Goal: Transaction & Acquisition: Purchase product/service

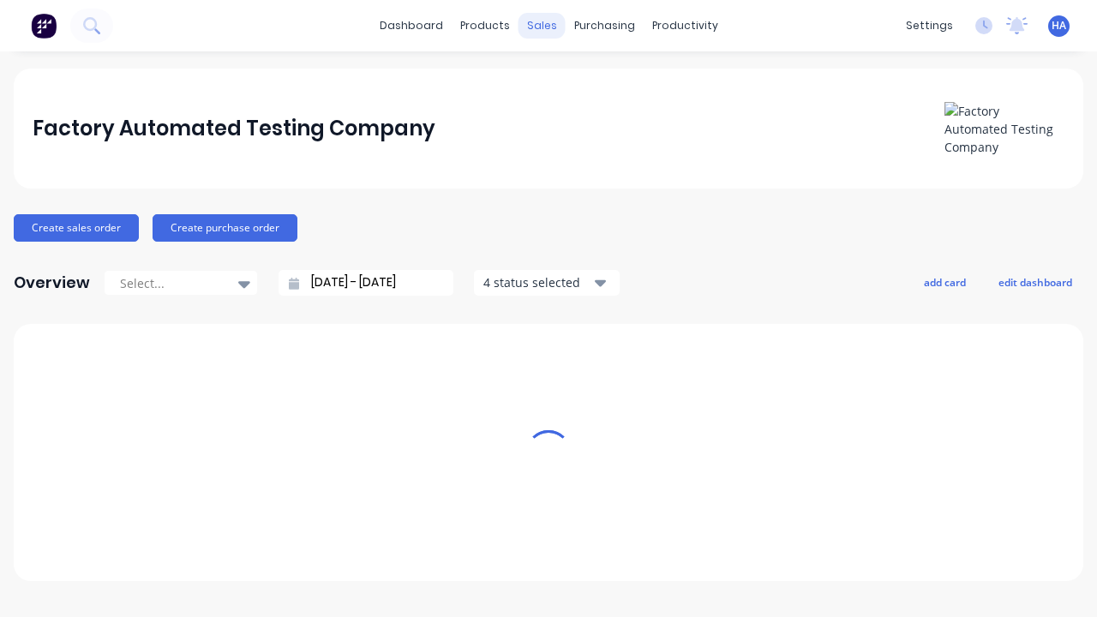
click at [542, 26] on div "sales" at bounding box center [542, 26] width 47 height 26
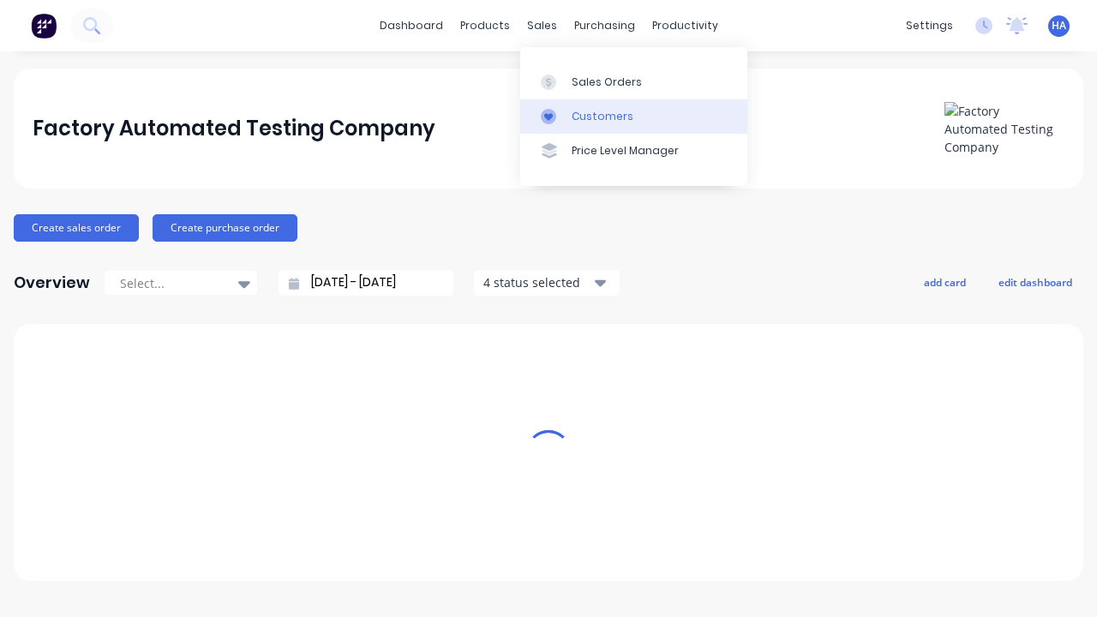
click at [633, 116] on link "Customers" at bounding box center [633, 116] width 227 height 34
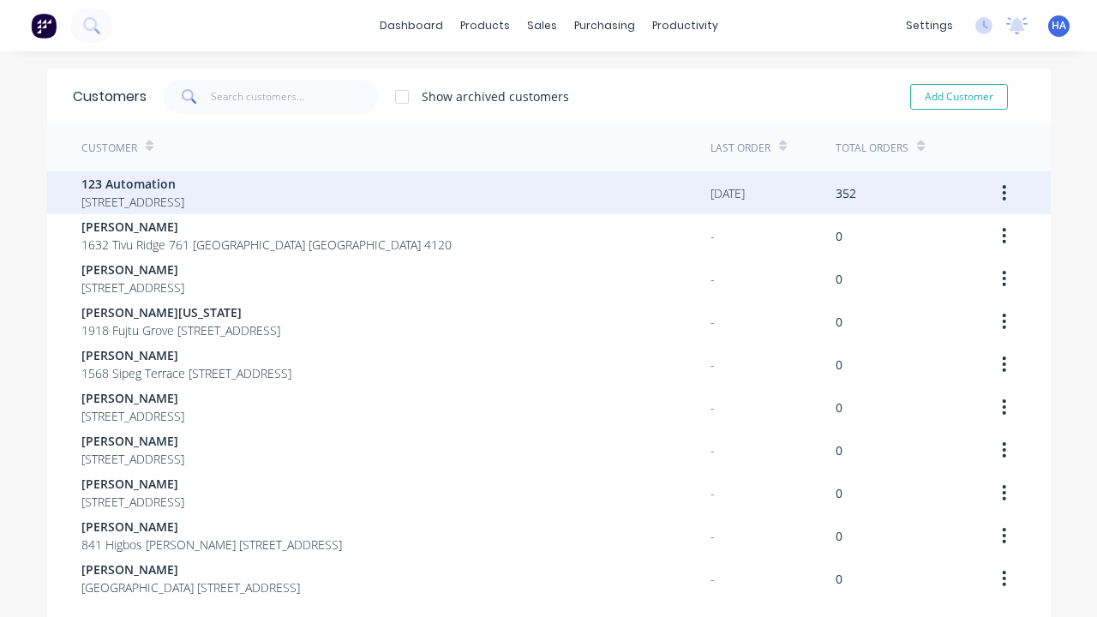
click at [184, 183] on span "123 Automation" at bounding box center [132, 184] width 103 height 18
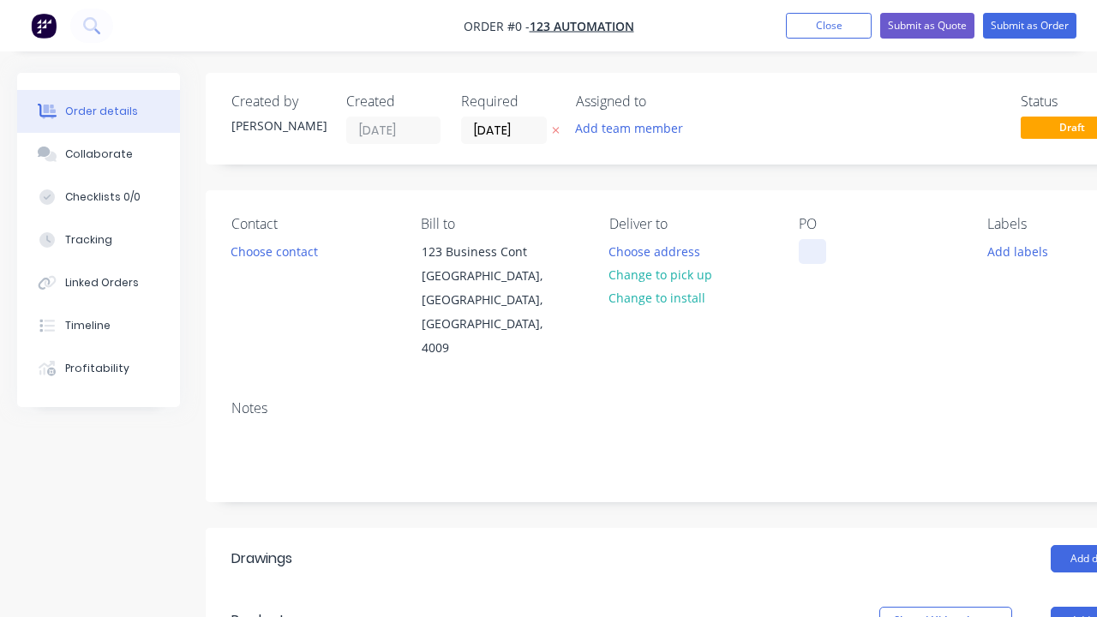
click at [812, 251] on div at bounding box center [812, 251] width 27 height 25
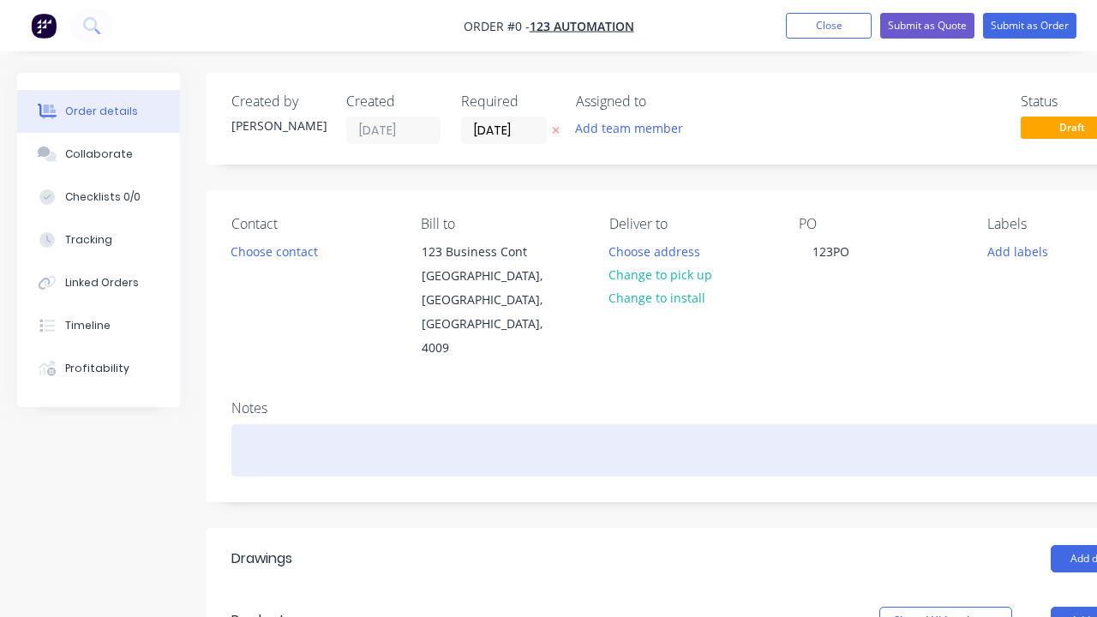
click at [638, 402] on div "Order details Collaborate Checklists 0/0 Tracking Linked Orders Timeline Profit…" at bounding box center [596, 609] width 1192 height 1073
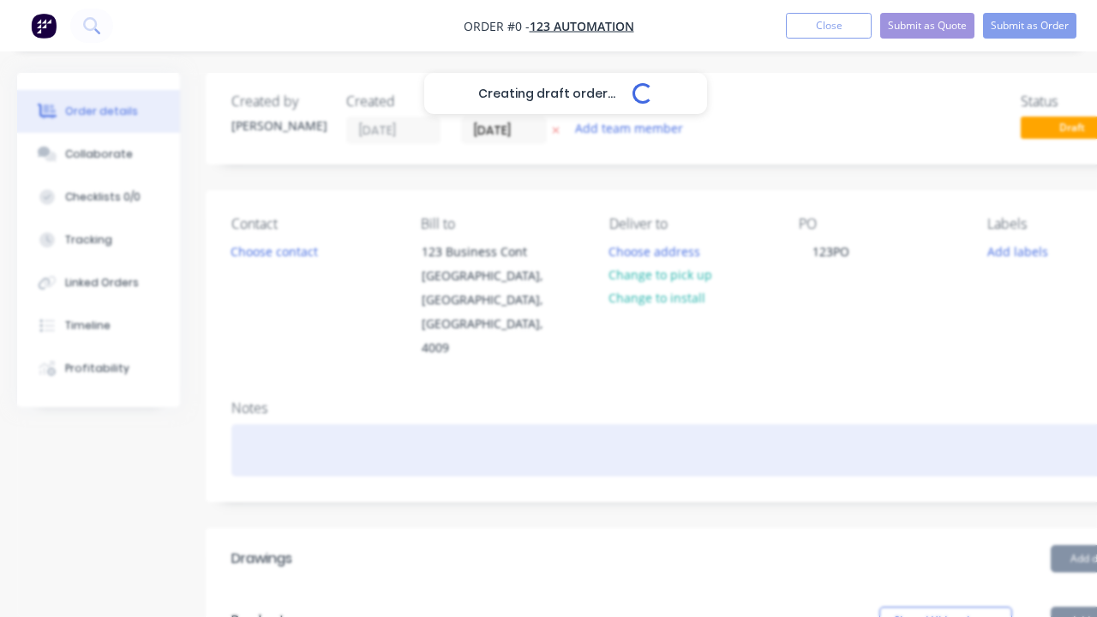
scroll to position [0, 52]
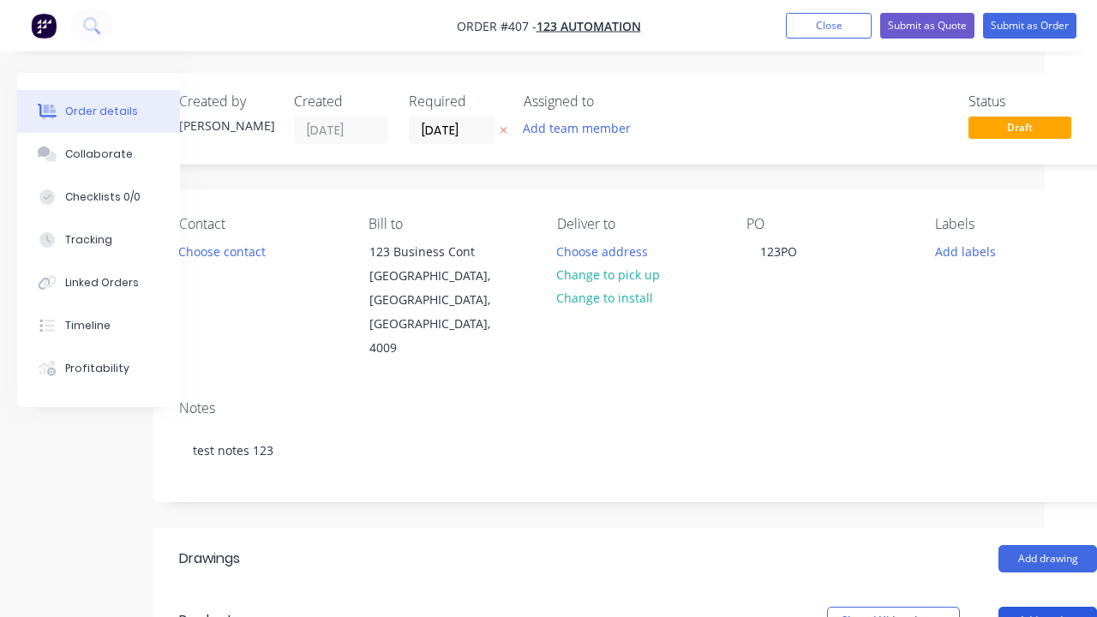
scroll to position [481, 95]
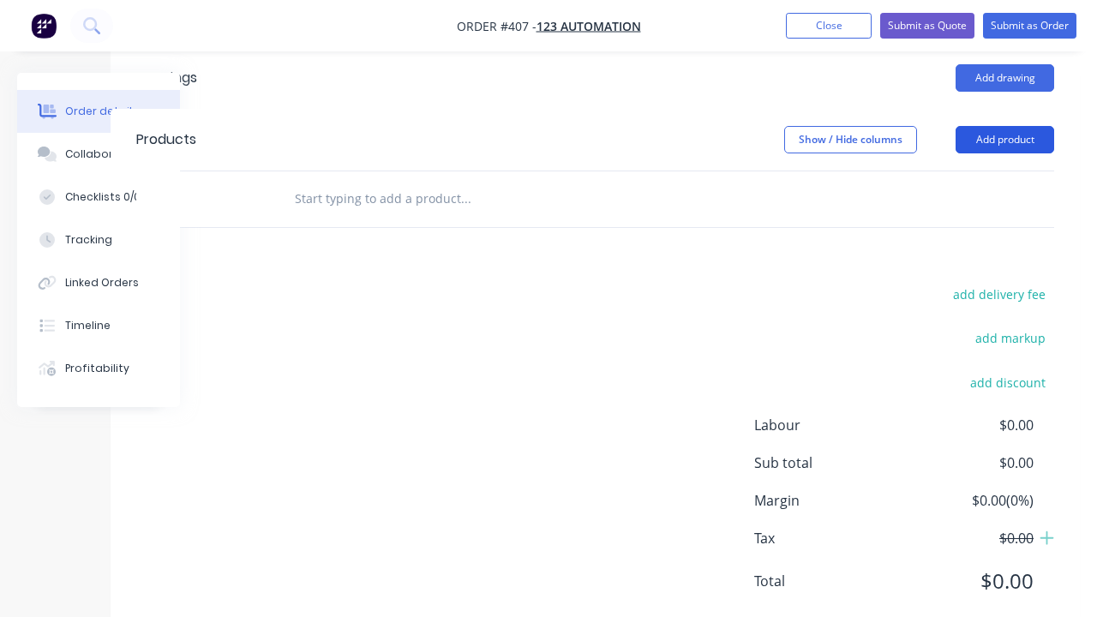
click at [1005, 153] on button "Add product" at bounding box center [1005, 139] width 99 height 27
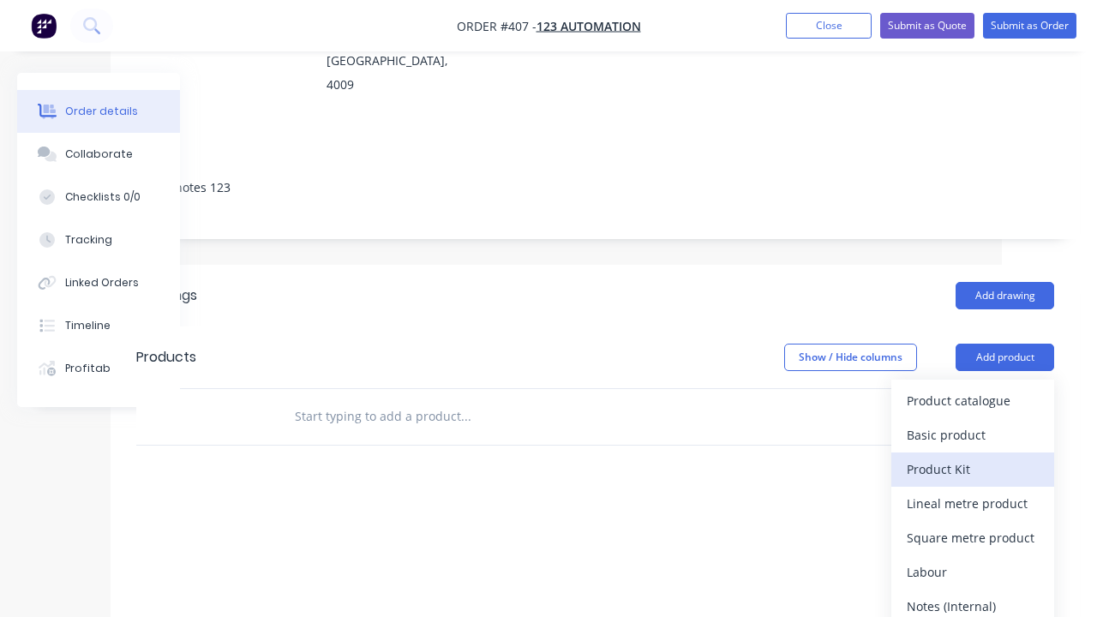
click at [973, 457] on div "Product Kit" at bounding box center [973, 469] width 132 height 25
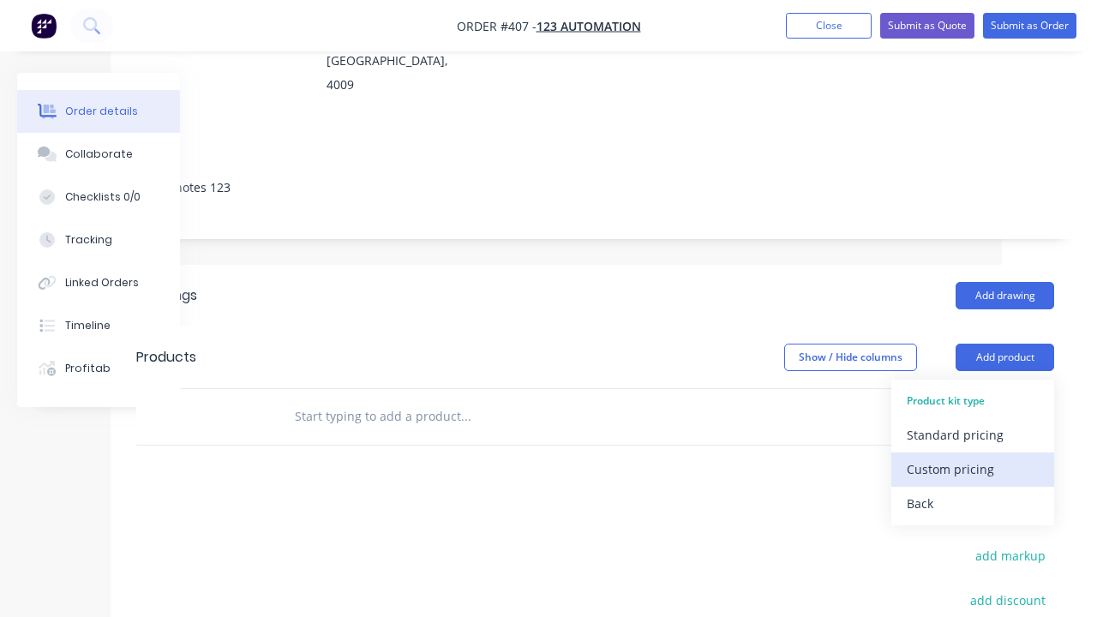
click at [973, 457] on div "Custom pricing" at bounding box center [973, 469] width 132 height 25
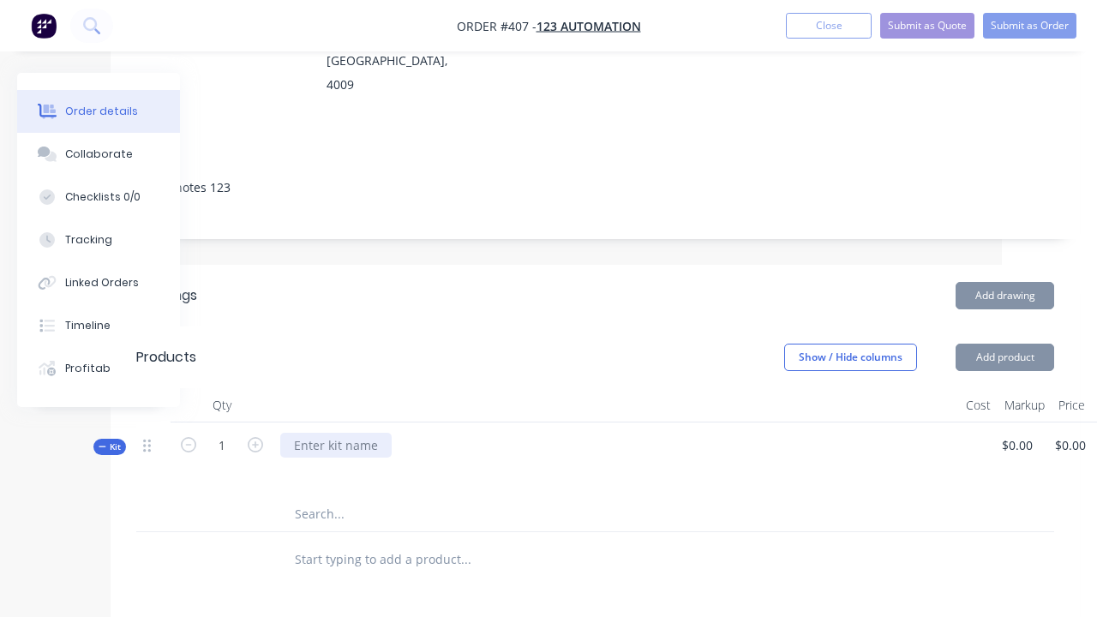
click at [334, 433] on div at bounding box center [335, 445] width 111 height 25
click at [1096, 441] on icon "button" at bounding box center [1115, 448] width 3 height 15
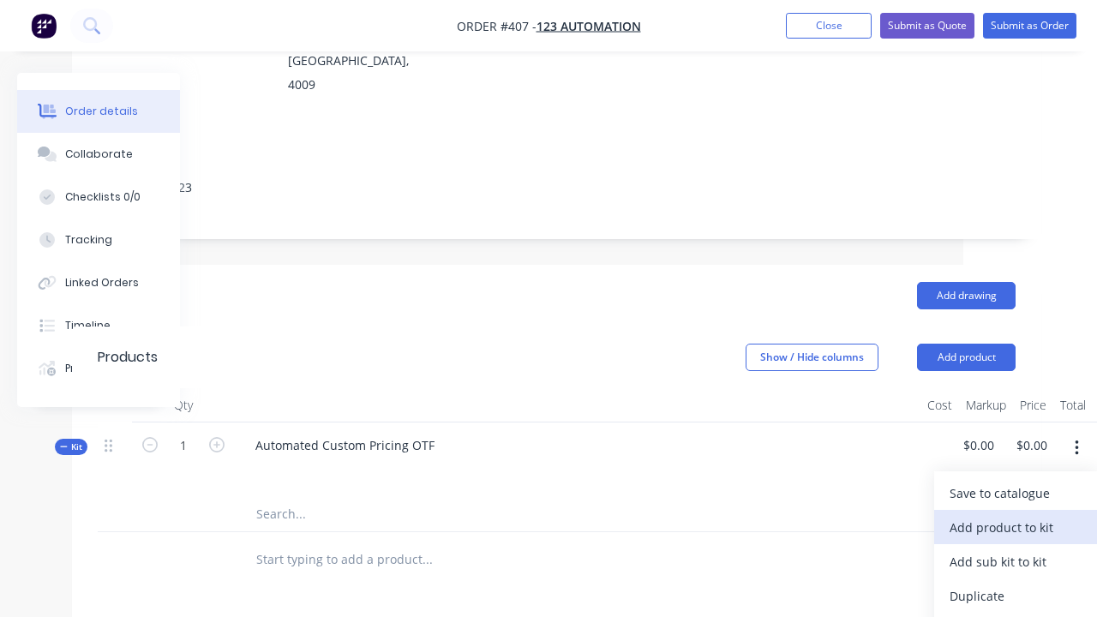
click at [1016, 515] on div "Add product to kit" at bounding box center [1016, 527] width 132 height 25
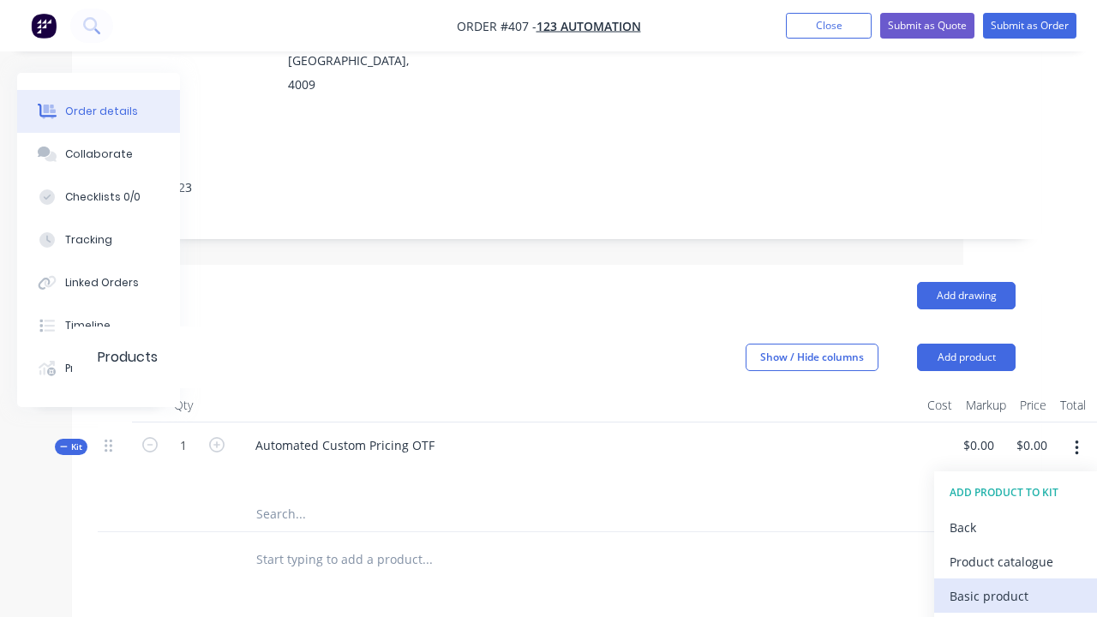
click at [1016, 584] on div "Basic product" at bounding box center [1016, 596] width 132 height 25
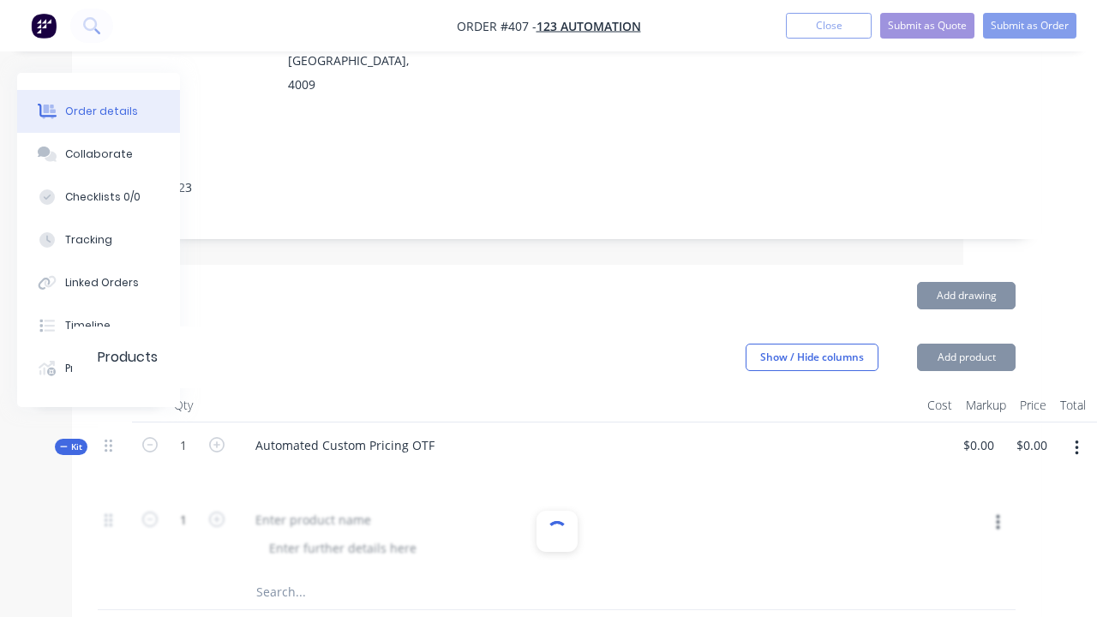
scroll to position [426, 0]
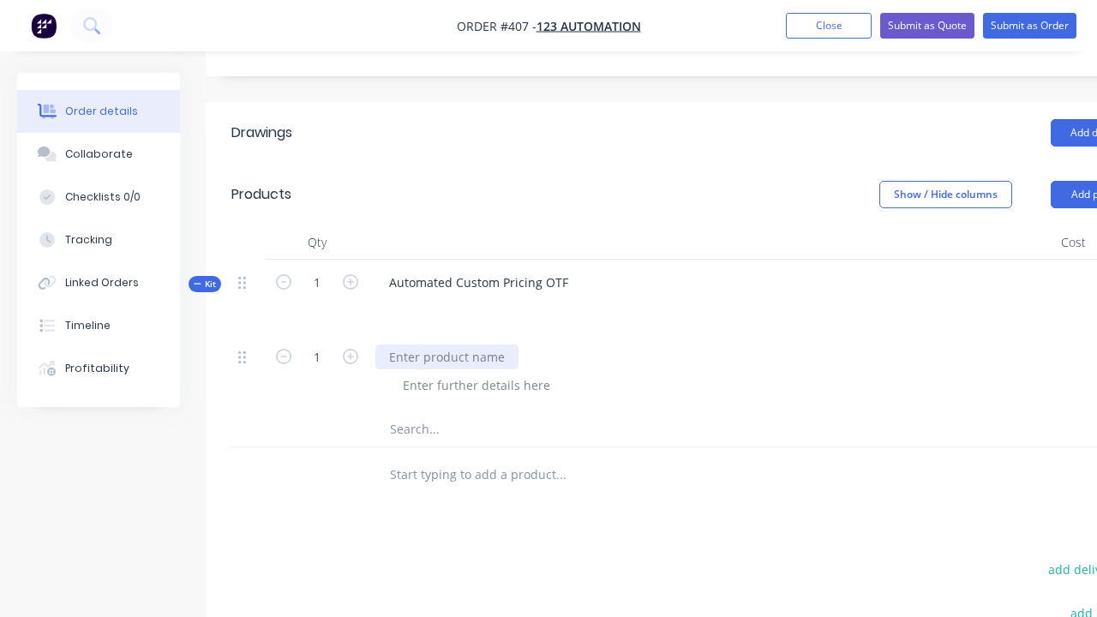
click at [445, 345] on div at bounding box center [446, 357] width 143 height 25
click at [473, 373] on div at bounding box center [476, 385] width 175 height 25
click at [1078, 260] on div "Kit 1 Automated Custom Pricing OTF $0.00 $0.00 $0.00 $0.00" at bounding box center [690, 297] width 918 height 75
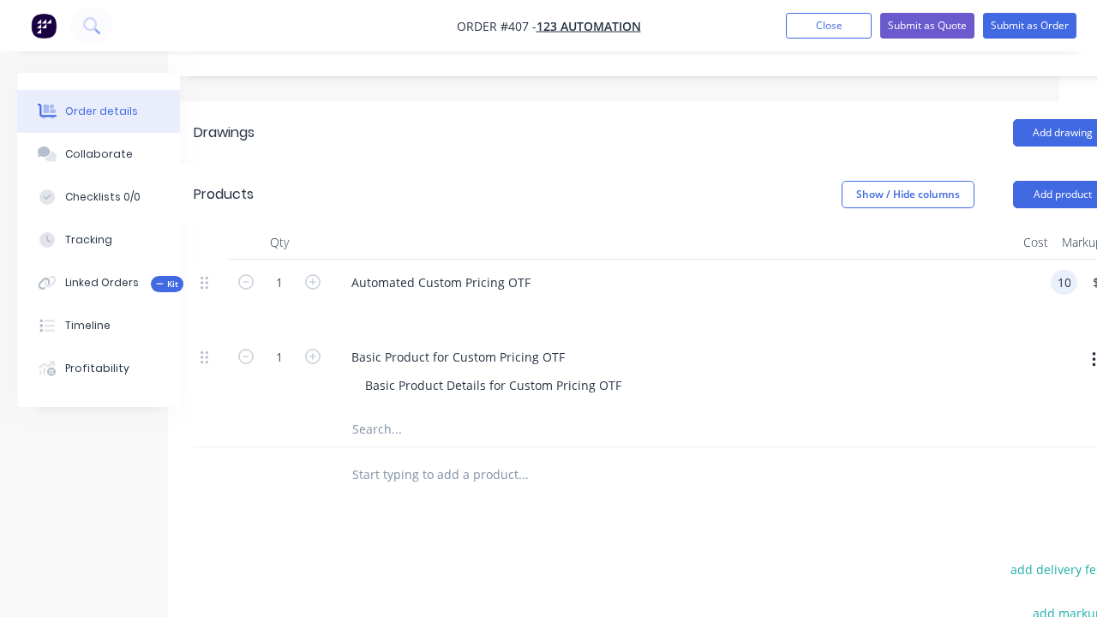
scroll to position [0, 0]
click at [549, 345] on div "Basic Product for Custom Pricing OTF" at bounding box center [458, 357] width 241 height 25
type input "$1,000.00"
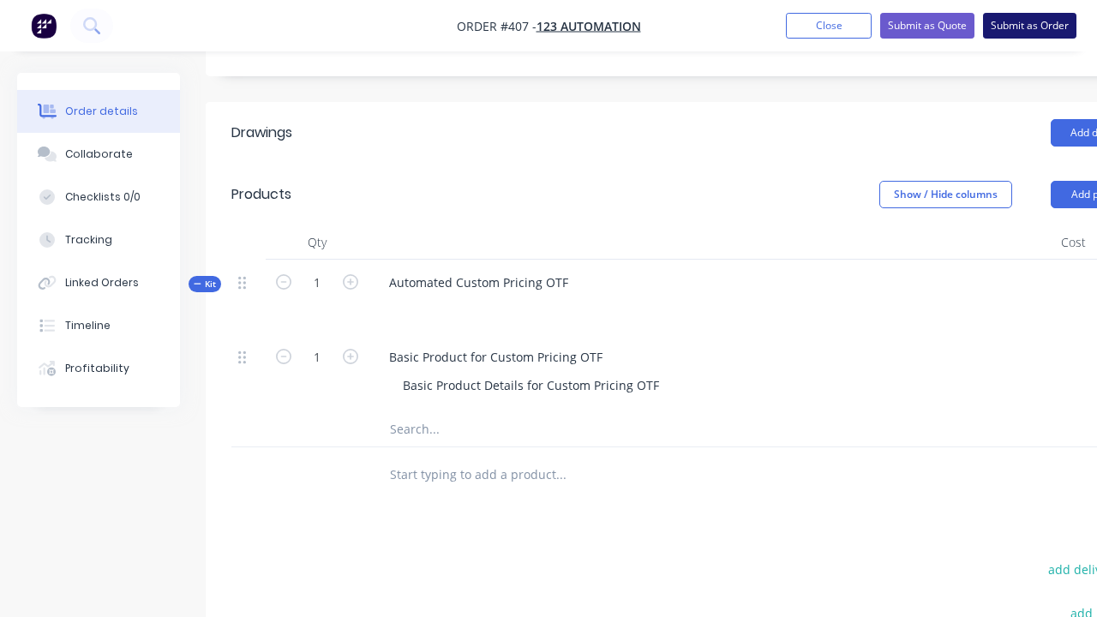
click at [1030, 26] on button "Submit as Order" at bounding box center [1029, 26] width 93 height 26
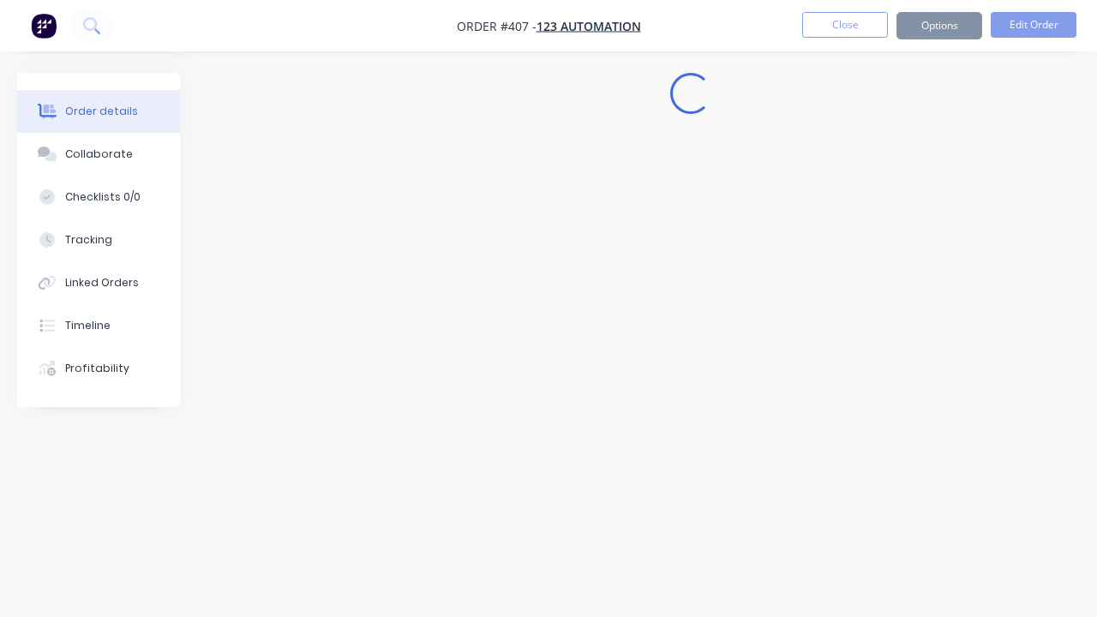
scroll to position [0, 0]
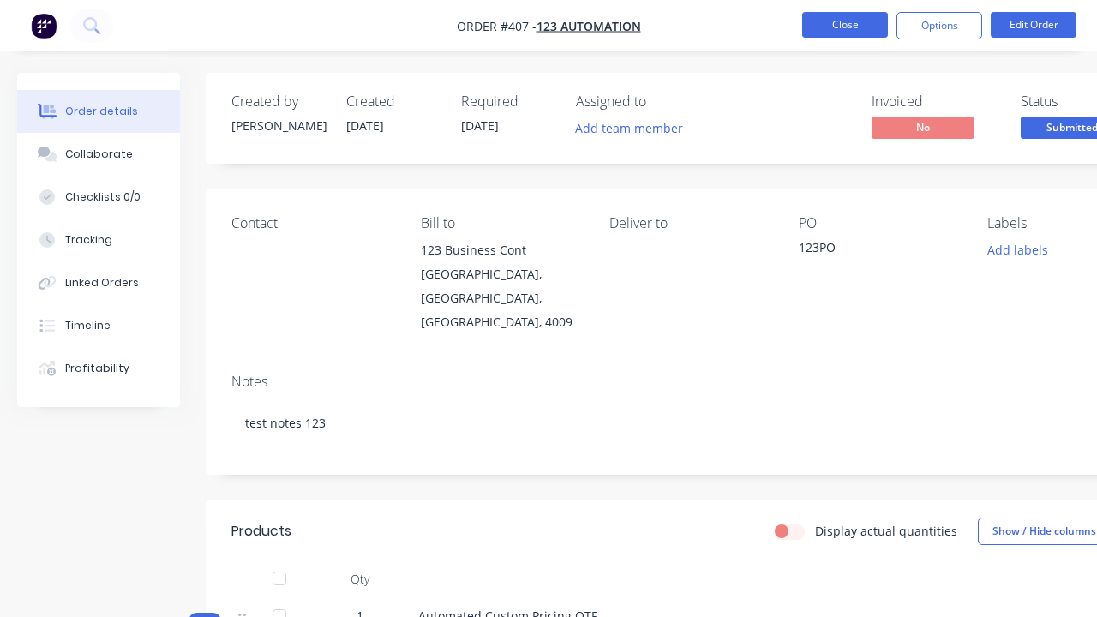
click at [845, 25] on button "Close" at bounding box center [845, 25] width 86 height 26
